Goal: Information Seeking & Learning: Learn about a topic

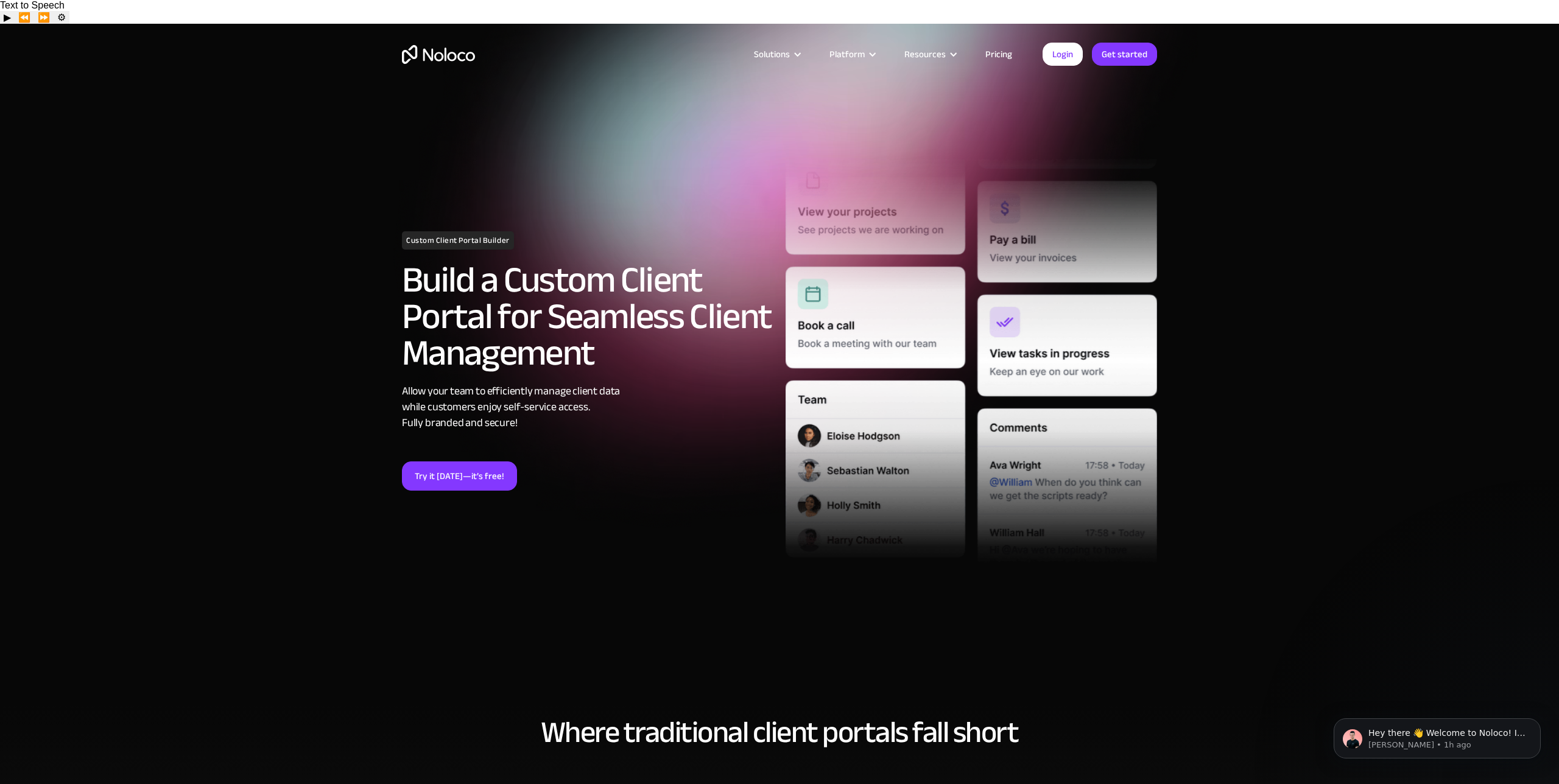
click at [1006, 52] on link "Pricing" at bounding box center [999, 54] width 58 height 16
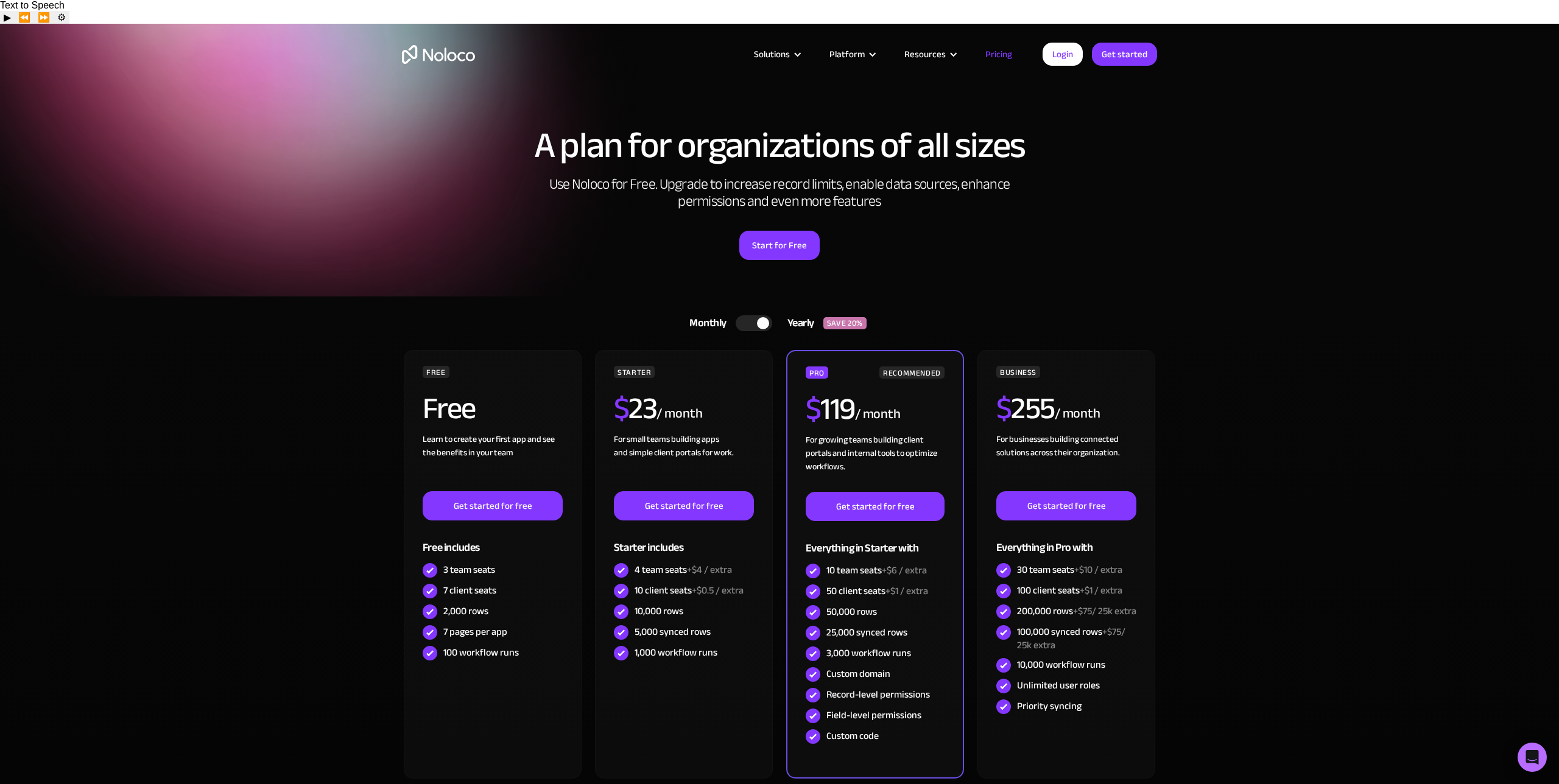
click at [763, 317] on div at bounding box center [763, 323] width 12 height 12
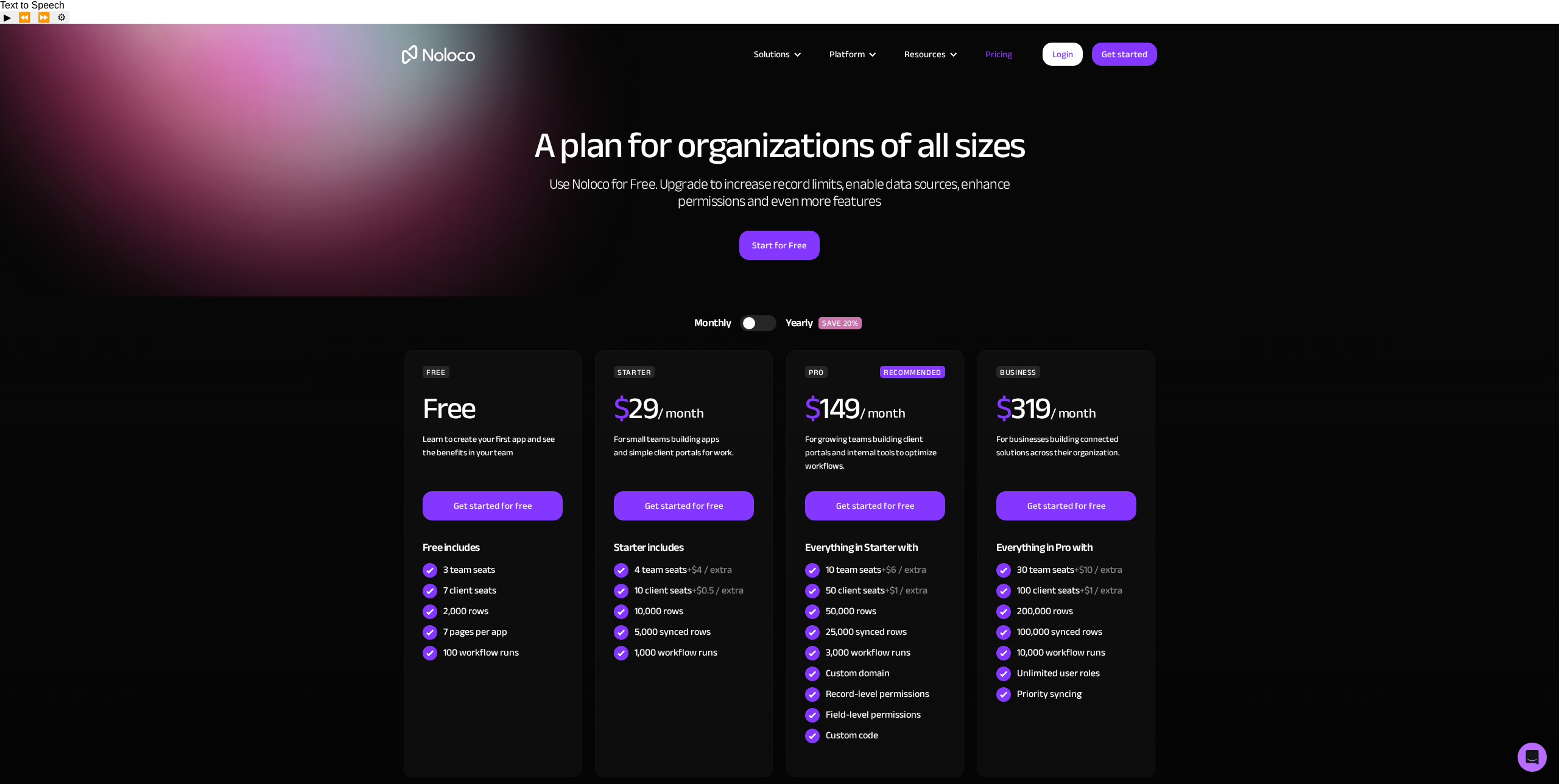
click at [291, 462] on section "Monthly Yearly SAVE 20% Monthly Yearly SAVE 20% FREE Free Learn to create your …" at bounding box center [779, 587] width 1559 height 582
click at [456, 51] on img "home" at bounding box center [438, 54] width 73 height 19
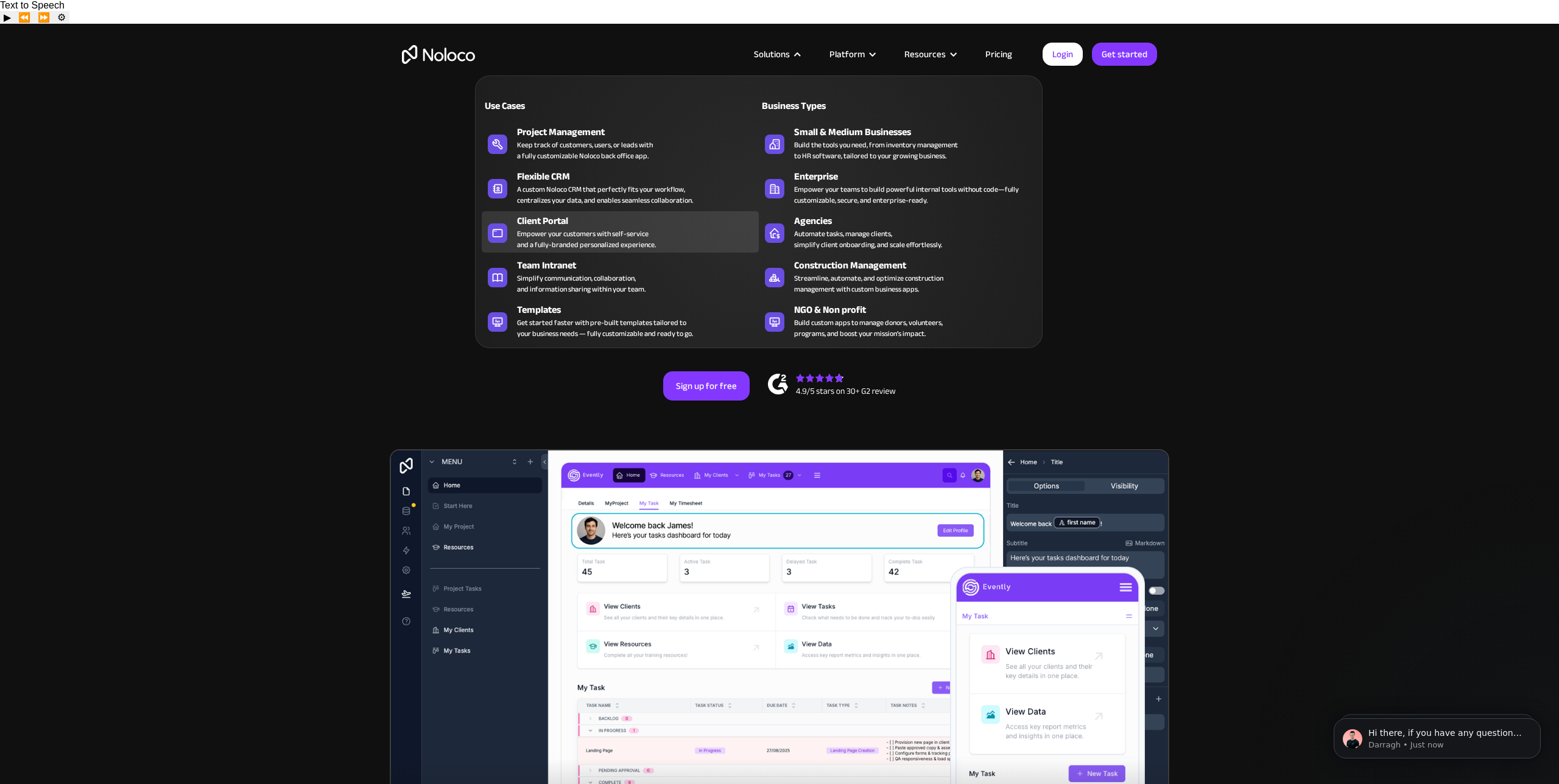
click at [583, 237] on div "Empower your customers with self-service and a fully-branded personalized exper…" at bounding box center [586, 239] width 139 height 22
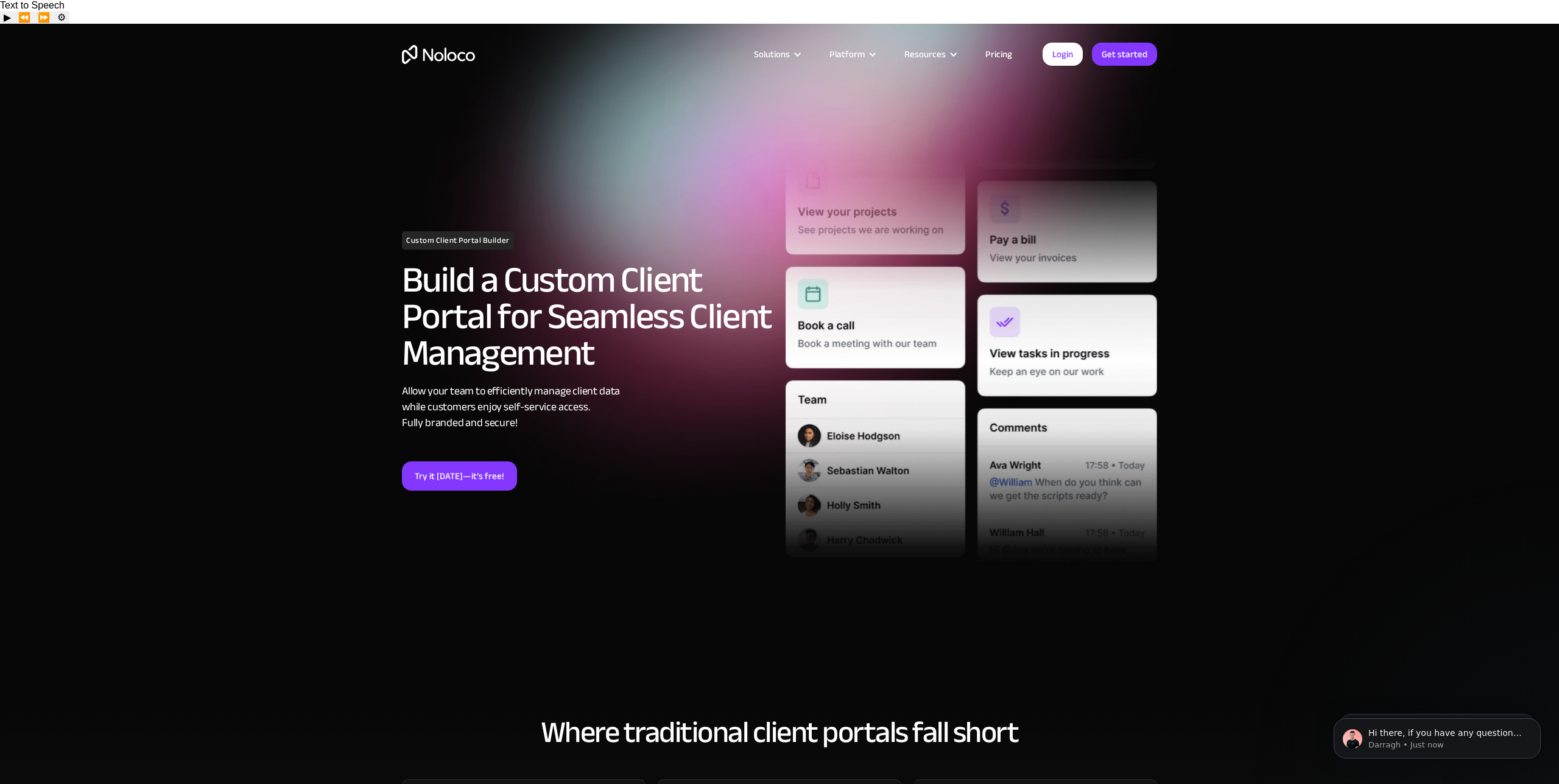
click at [999, 54] on link "Pricing" at bounding box center [999, 54] width 58 height 16
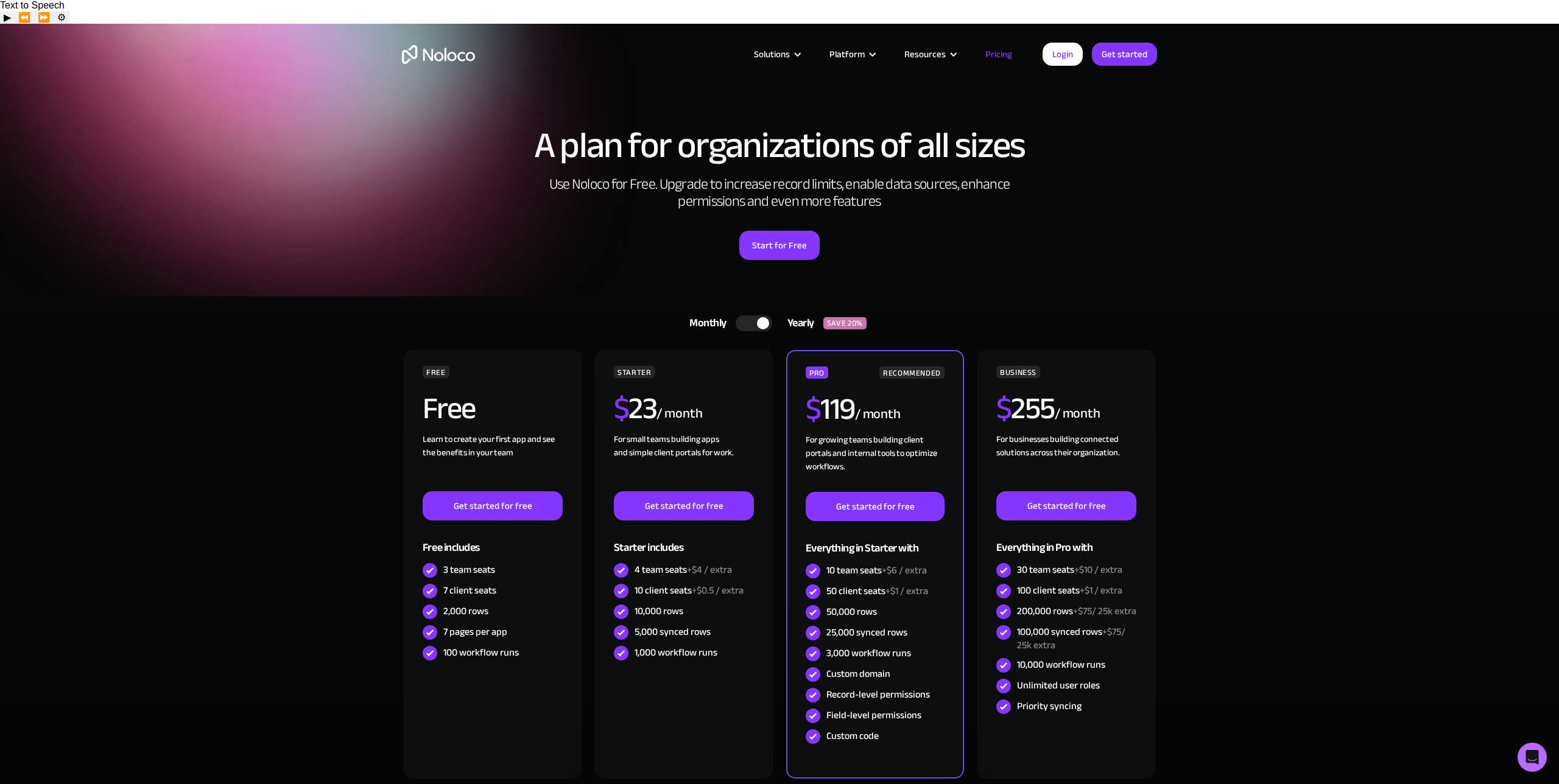
click at [747, 315] on div at bounding box center [754, 323] width 37 height 16
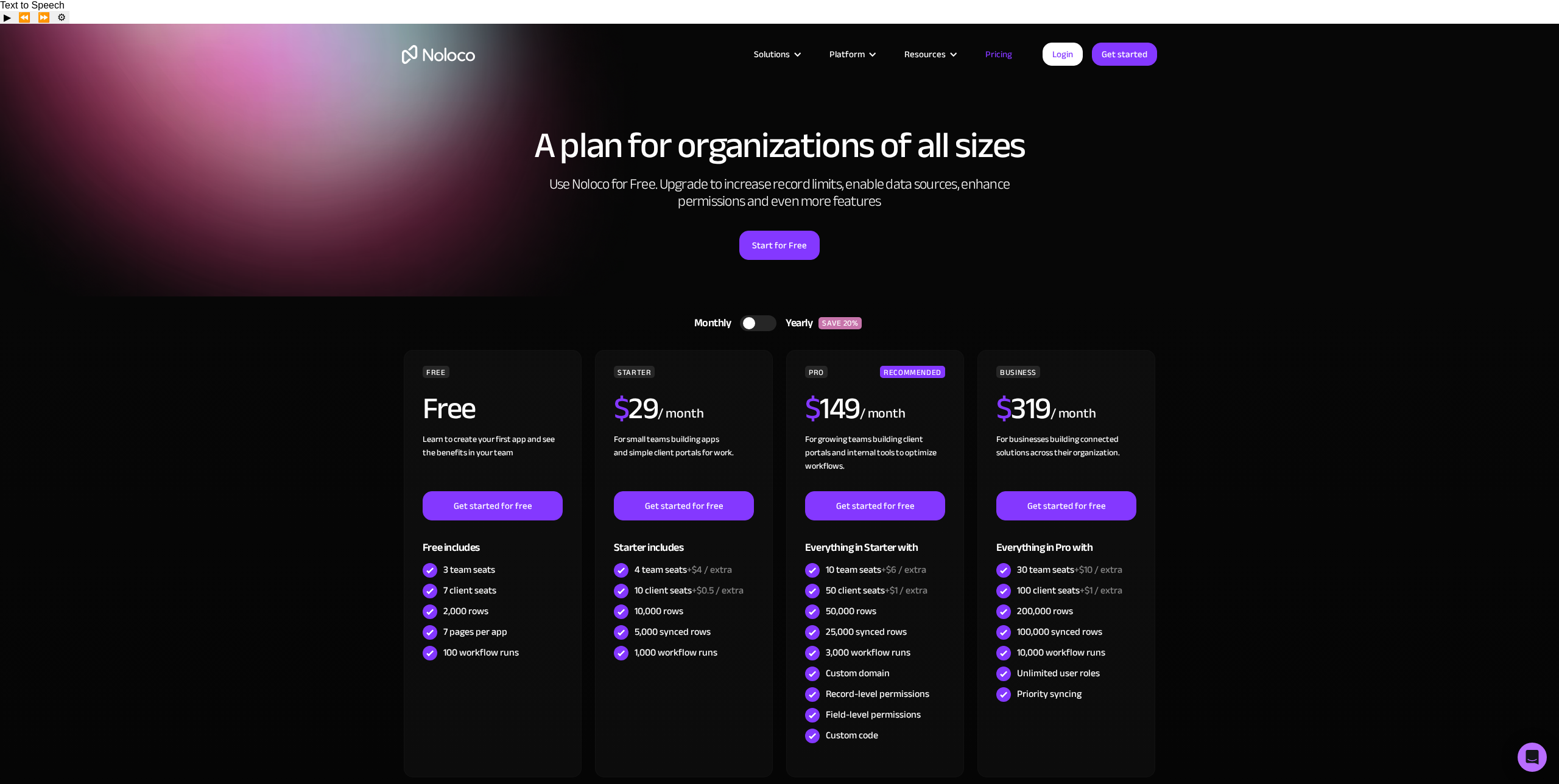
click at [451, 62] on img "home" at bounding box center [438, 54] width 73 height 19
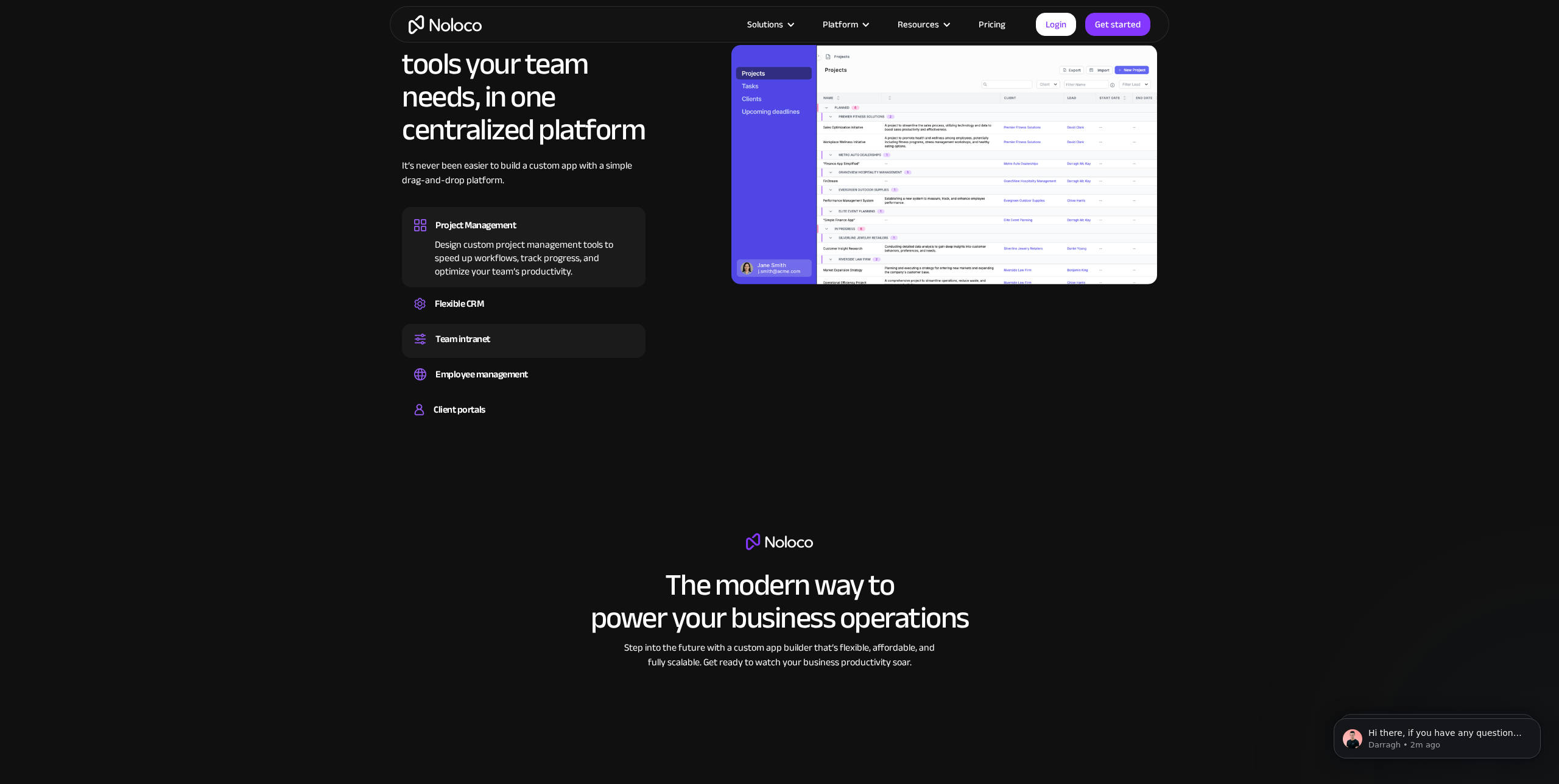
scroll to position [1260, 0]
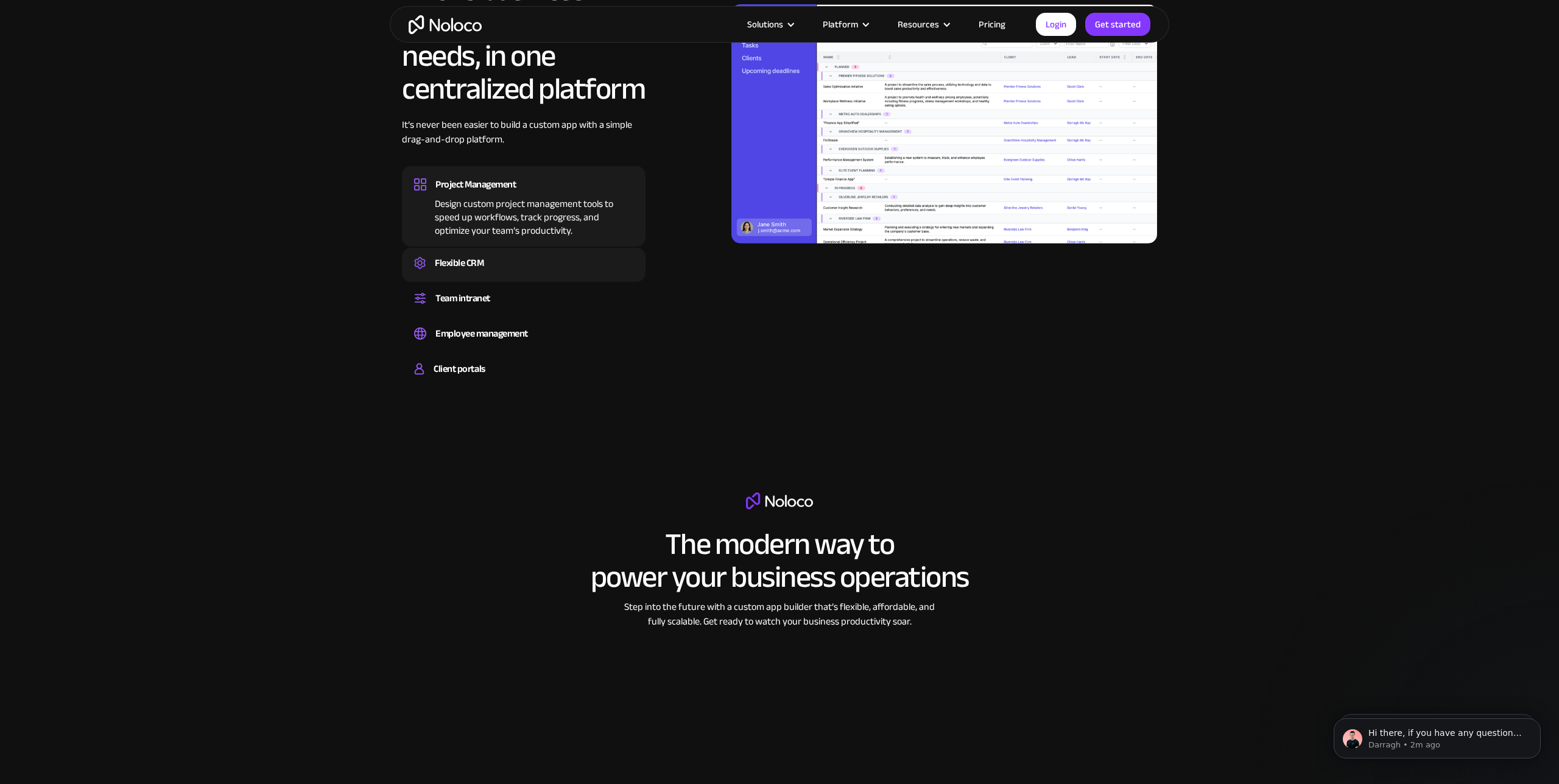
click at [489, 254] on div "Flexible CRM" at bounding box center [523, 263] width 219 height 18
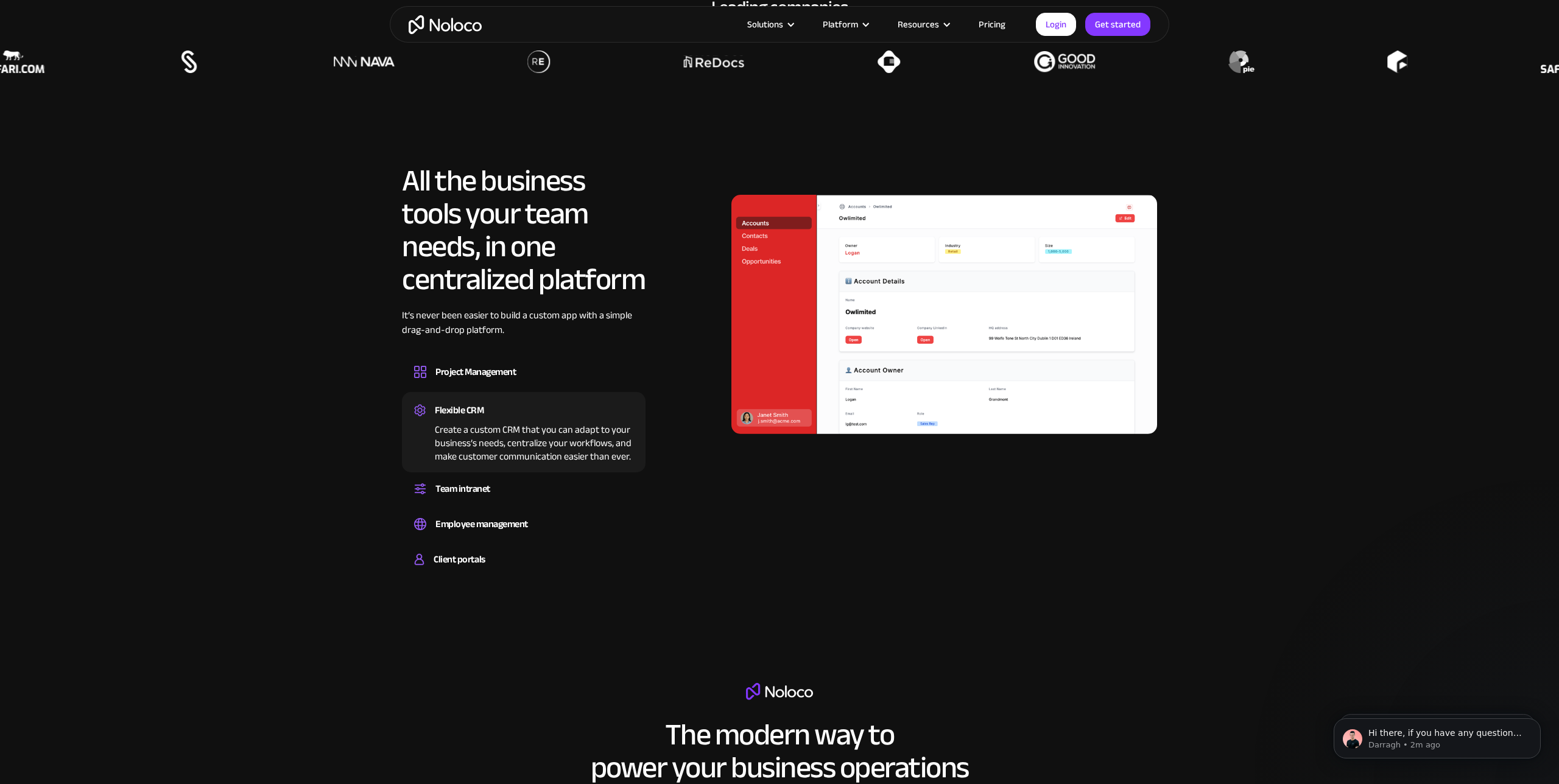
scroll to position [1057, 0]
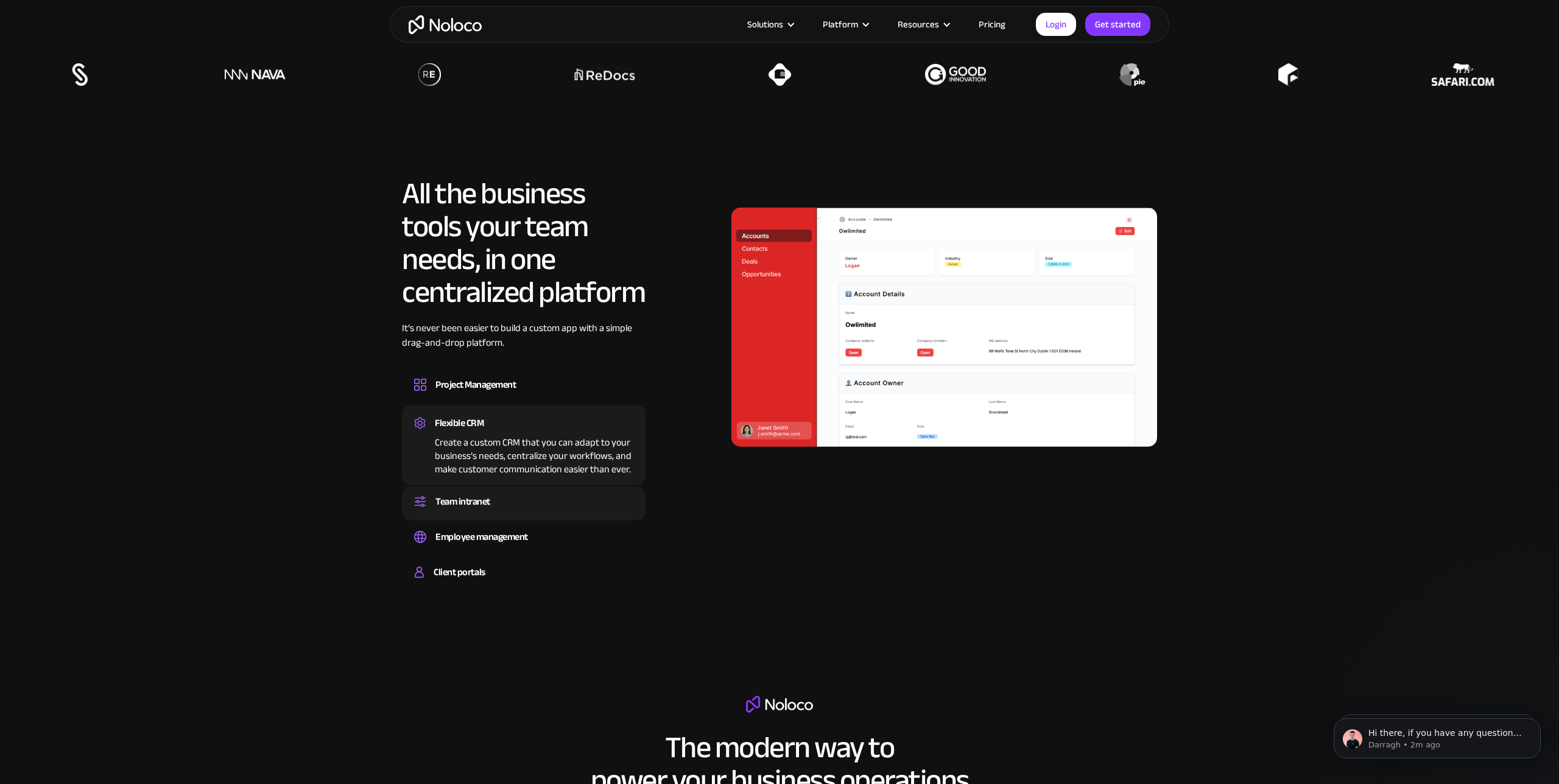
click at [536, 492] on div "Team intranet" at bounding box center [523, 501] width 219 height 18
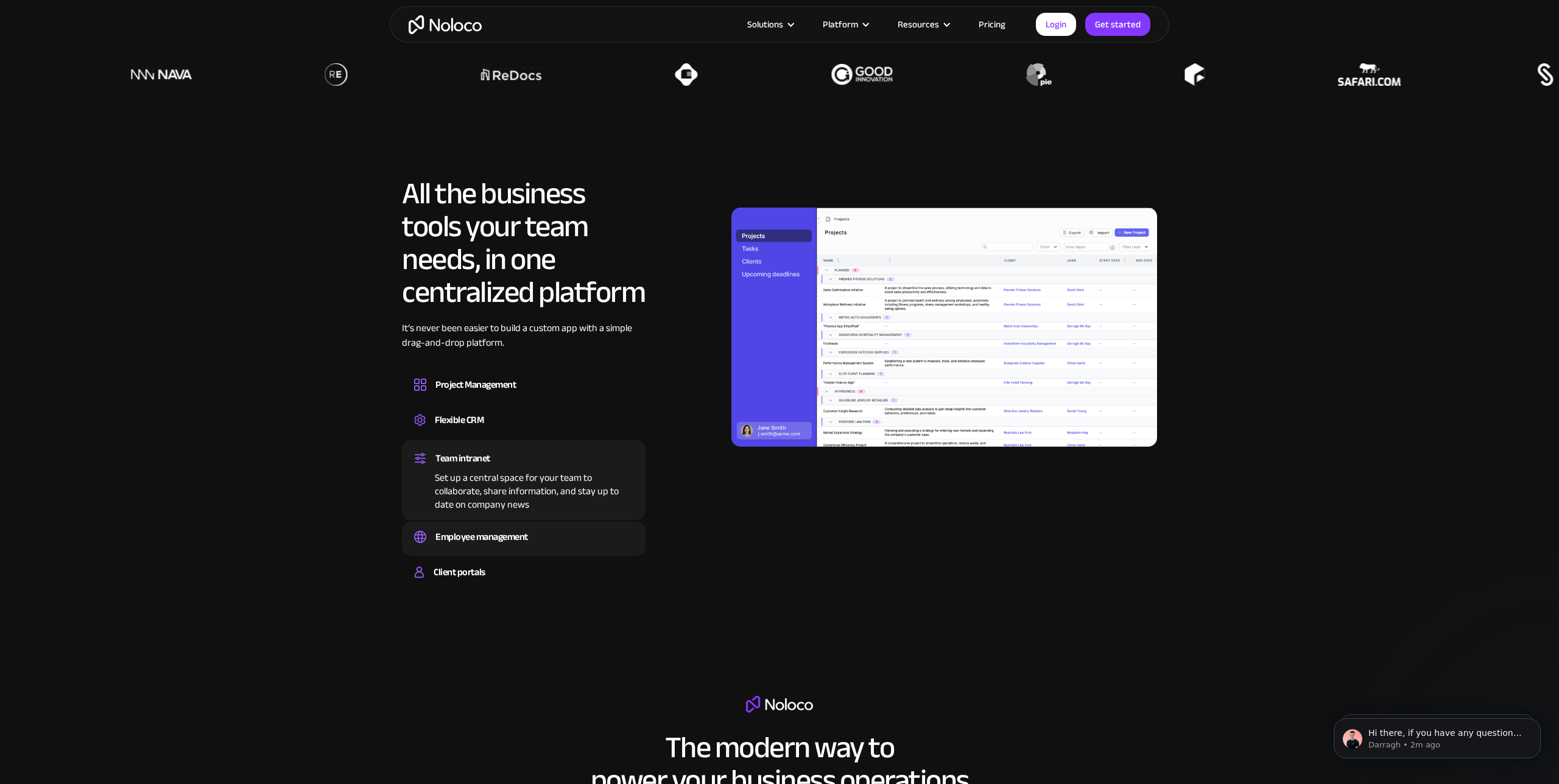
click at [548, 528] on div "Employee management" at bounding box center [523, 537] width 219 height 18
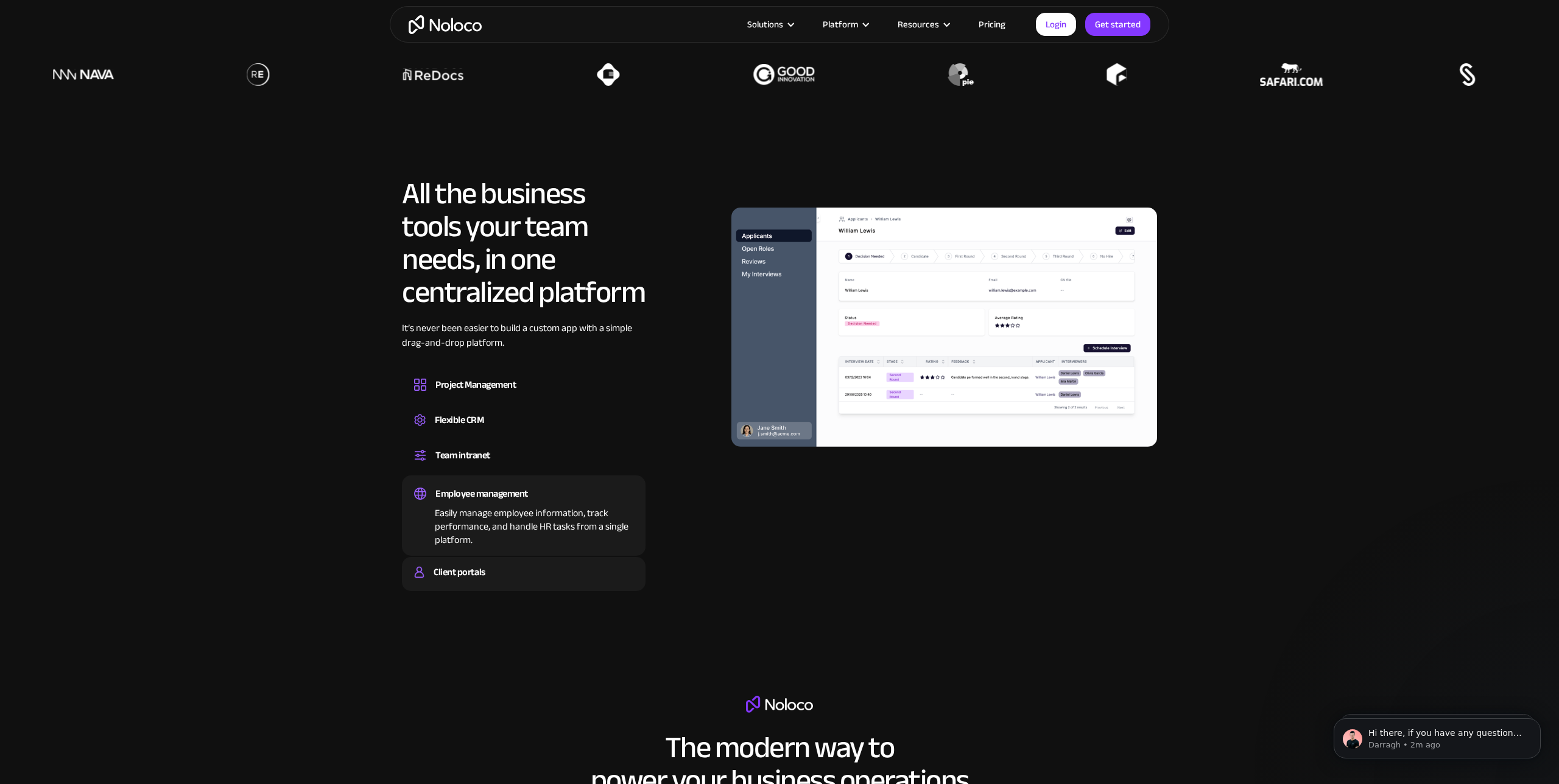
click at [548, 557] on div "Client portals Build a secure, fully-branded, and personalized client portal th…" at bounding box center [524, 574] width 244 height 34
